Goal: Task Accomplishment & Management: Use online tool/utility

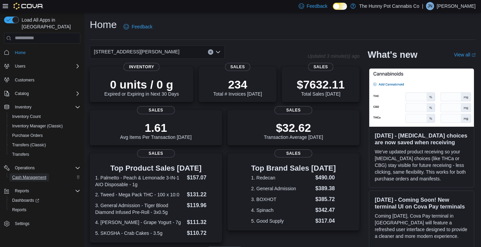
click at [35, 173] on span "Cash Management" at bounding box center [29, 177] width 34 height 8
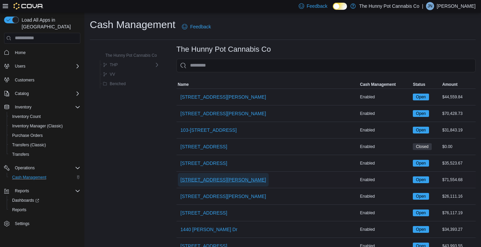
click at [207, 181] on span "[STREET_ADDRESS][PERSON_NAME]" at bounding box center [224, 179] width 86 height 7
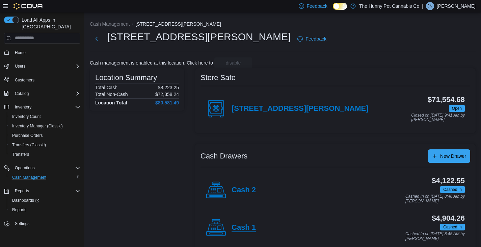
click at [251, 225] on h4 "Cash 1" at bounding box center [244, 227] width 24 height 9
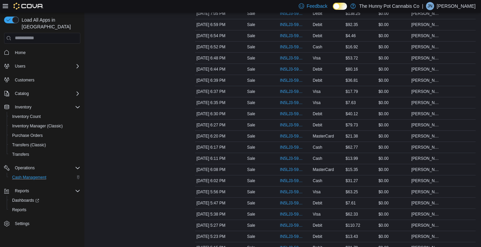
scroll to position [569, 0]
click at [293, 91] on span "IN5LJ3-5956477" at bounding box center [291, 91] width 23 height 5
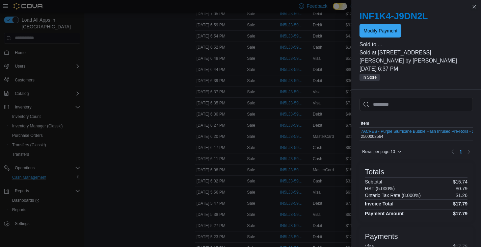
click at [390, 26] on span "Modify Payment" at bounding box center [381, 31] width 34 height 14
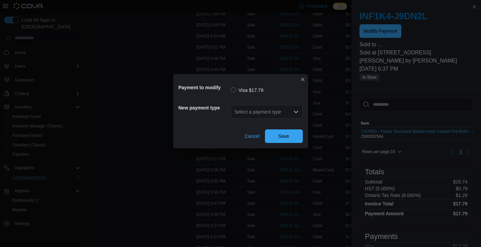
click at [295, 109] on icon "Open list of options" at bounding box center [295, 111] width 5 height 5
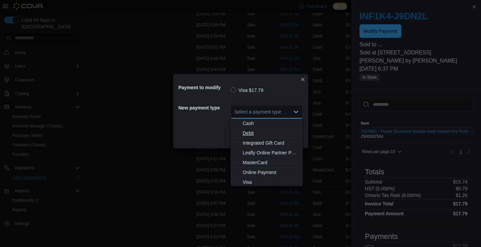
click at [251, 136] on span "Debit" at bounding box center [271, 133] width 56 height 7
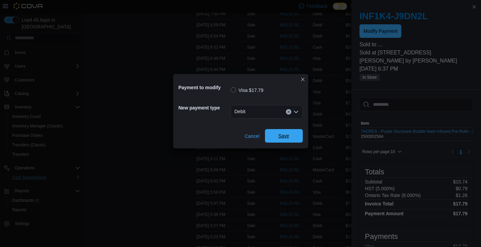
click at [279, 134] on span "Save" at bounding box center [284, 135] width 11 height 7
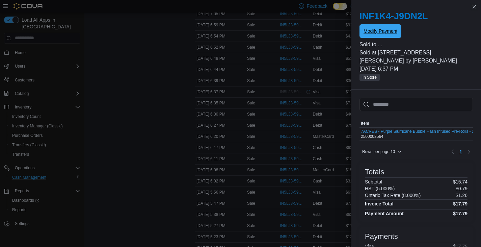
scroll to position [0, 0]
click at [476, 7] on button "Close this dialog" at bounding box center [474, 6] width 8 height 8
